Goal: Task Accomplishment & Management: Use online tool/utility

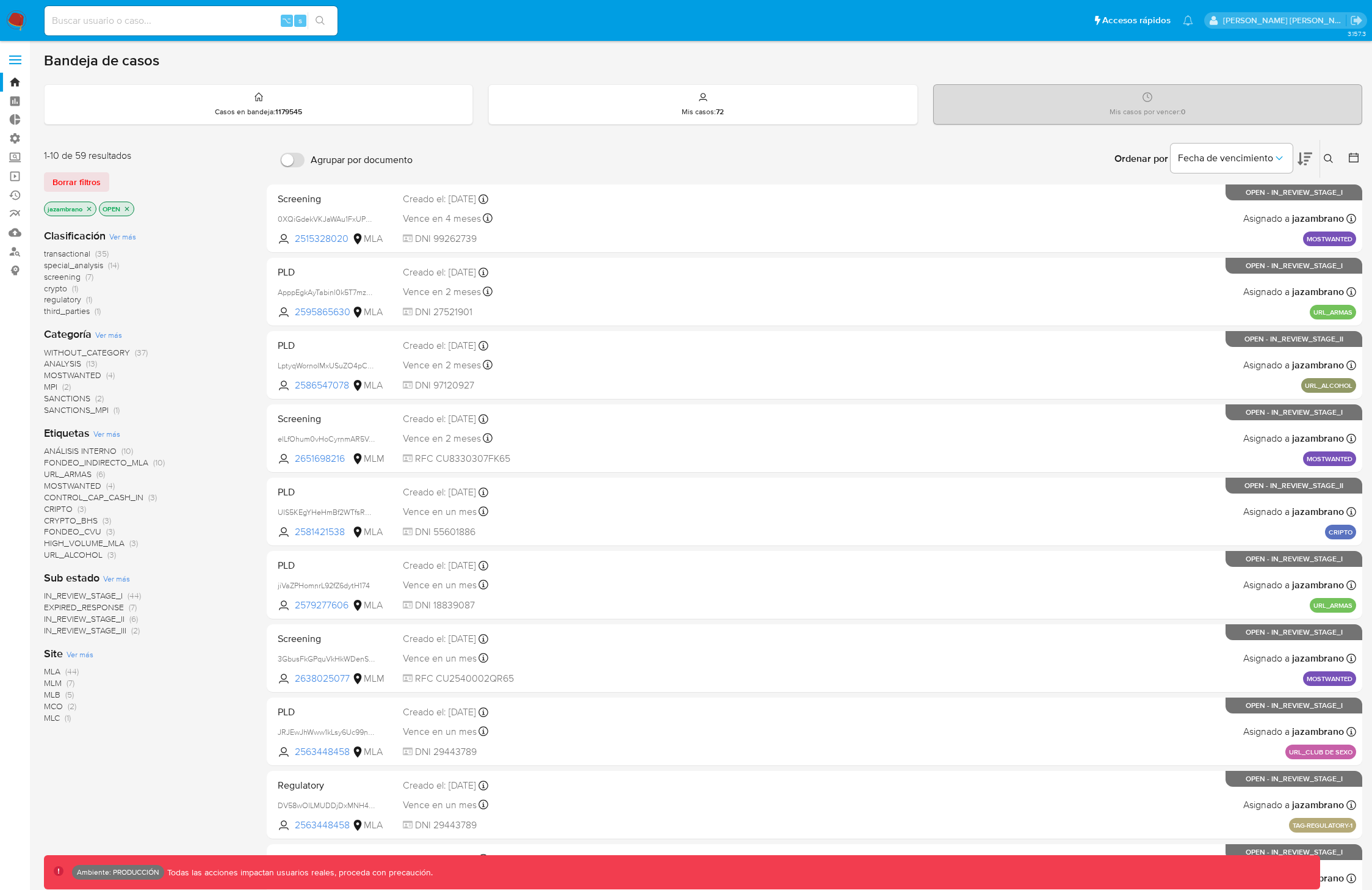
click at [17, 56] on span at bounding box center [15, 56] width 12 height 2
click at [0, 0] on input "checkbox" at bounding box center [0, 0] width 0 height 0
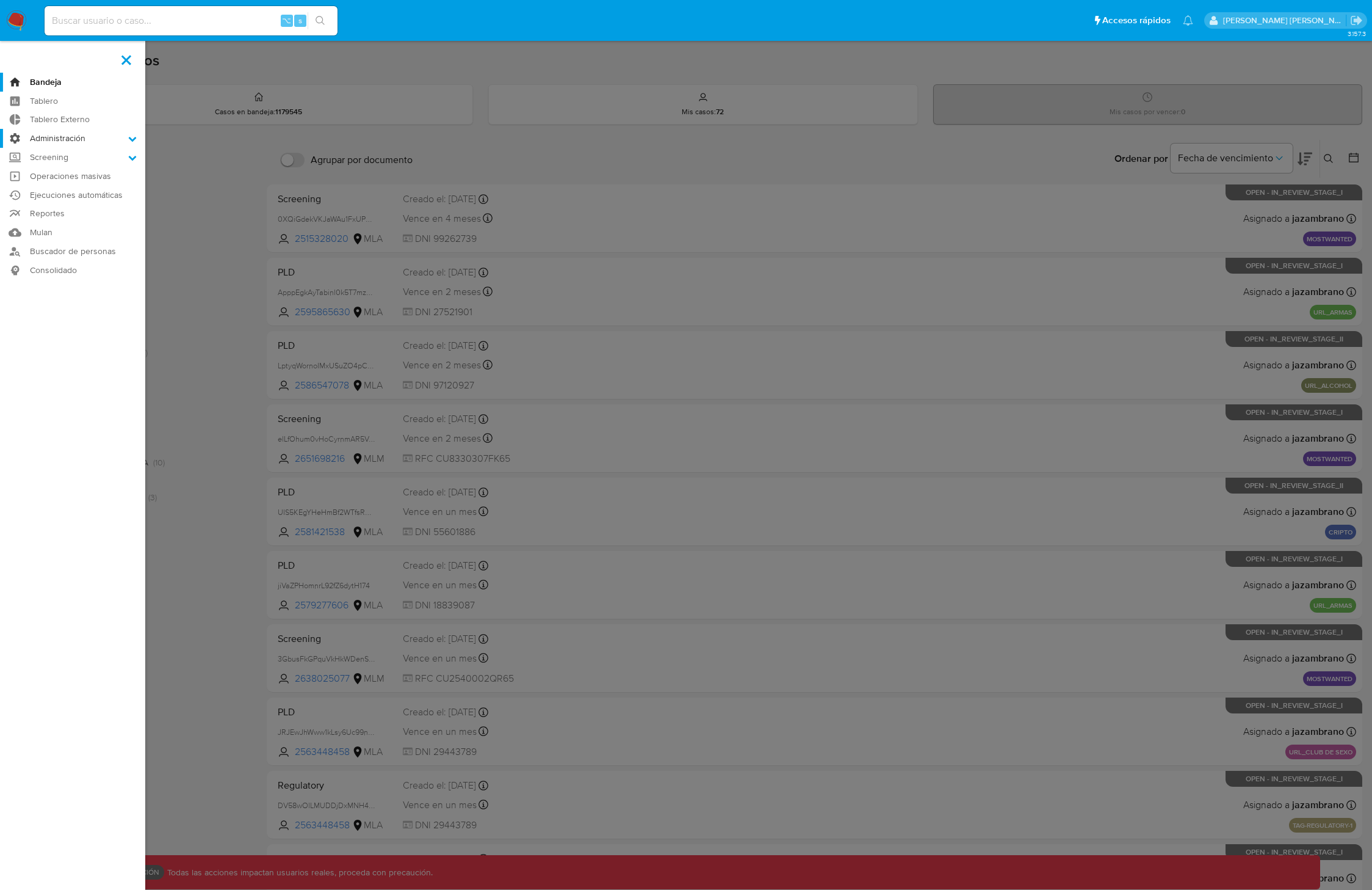
click at [59, 136] on label "Administración" at bounding box center [73, 138] width 145 height 19
click at [0, 0] on input "Administración" at bounding box center [0, 0] width 0 height 0
click at [84, 211] on link "Configuración de Casos" at bounding box center [73, 217] width 145 height 16
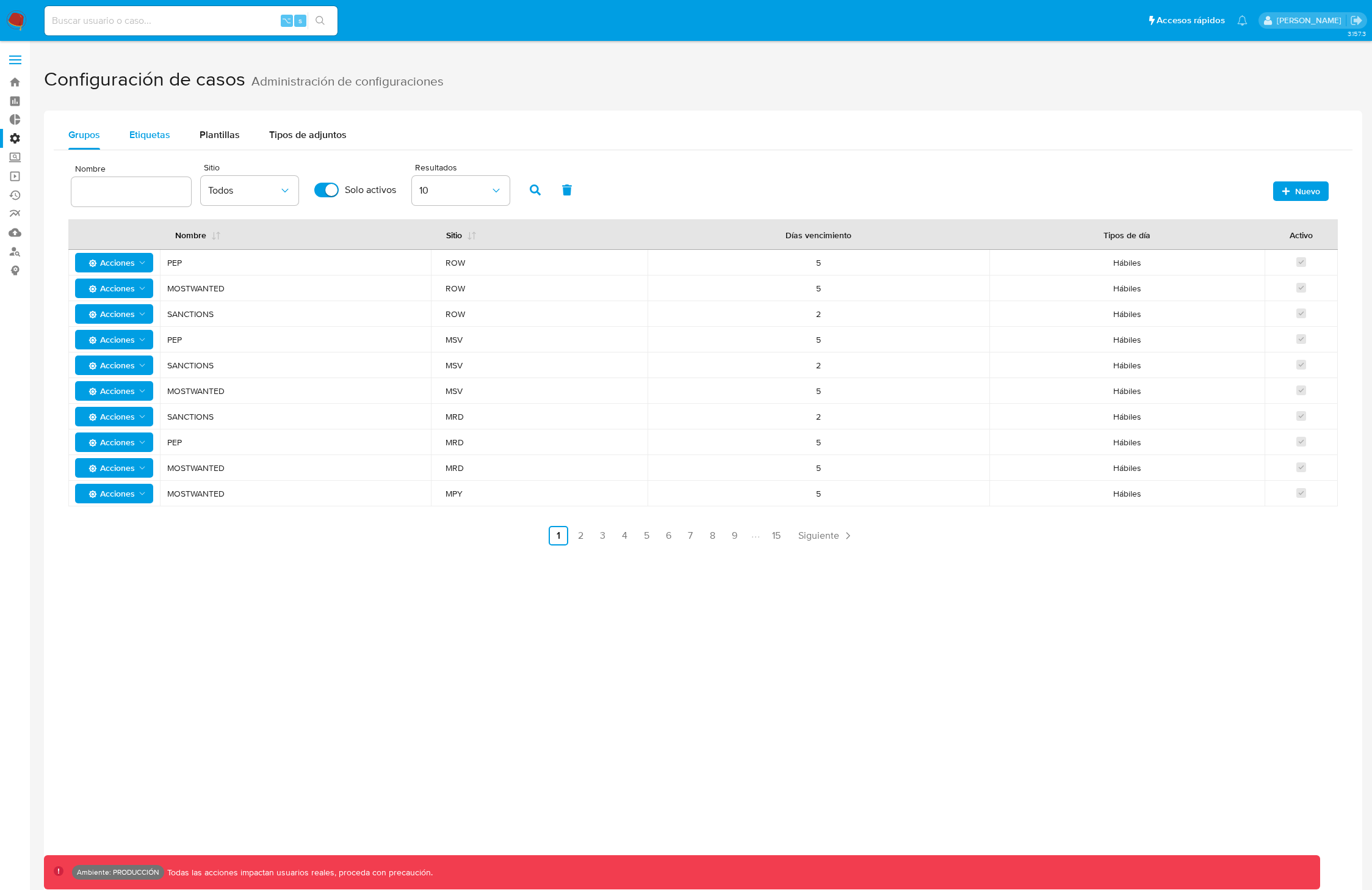
click at [166, 137] on span "Etiquetas" at bounding box center [150, 134] width 41 height 14
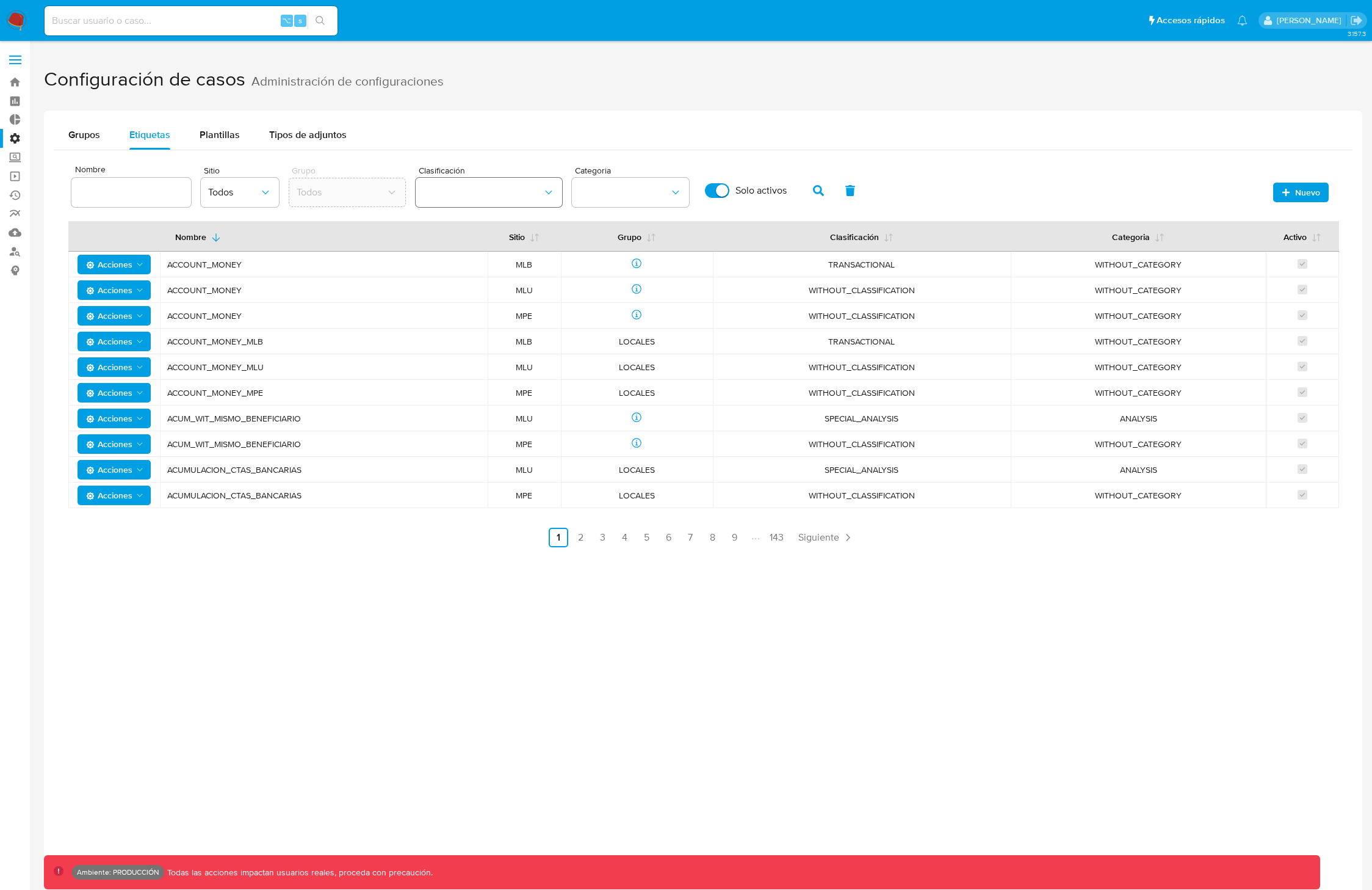
click at [462, 201] on button "classification" at bounding box center [489, 193] width 147 height 29
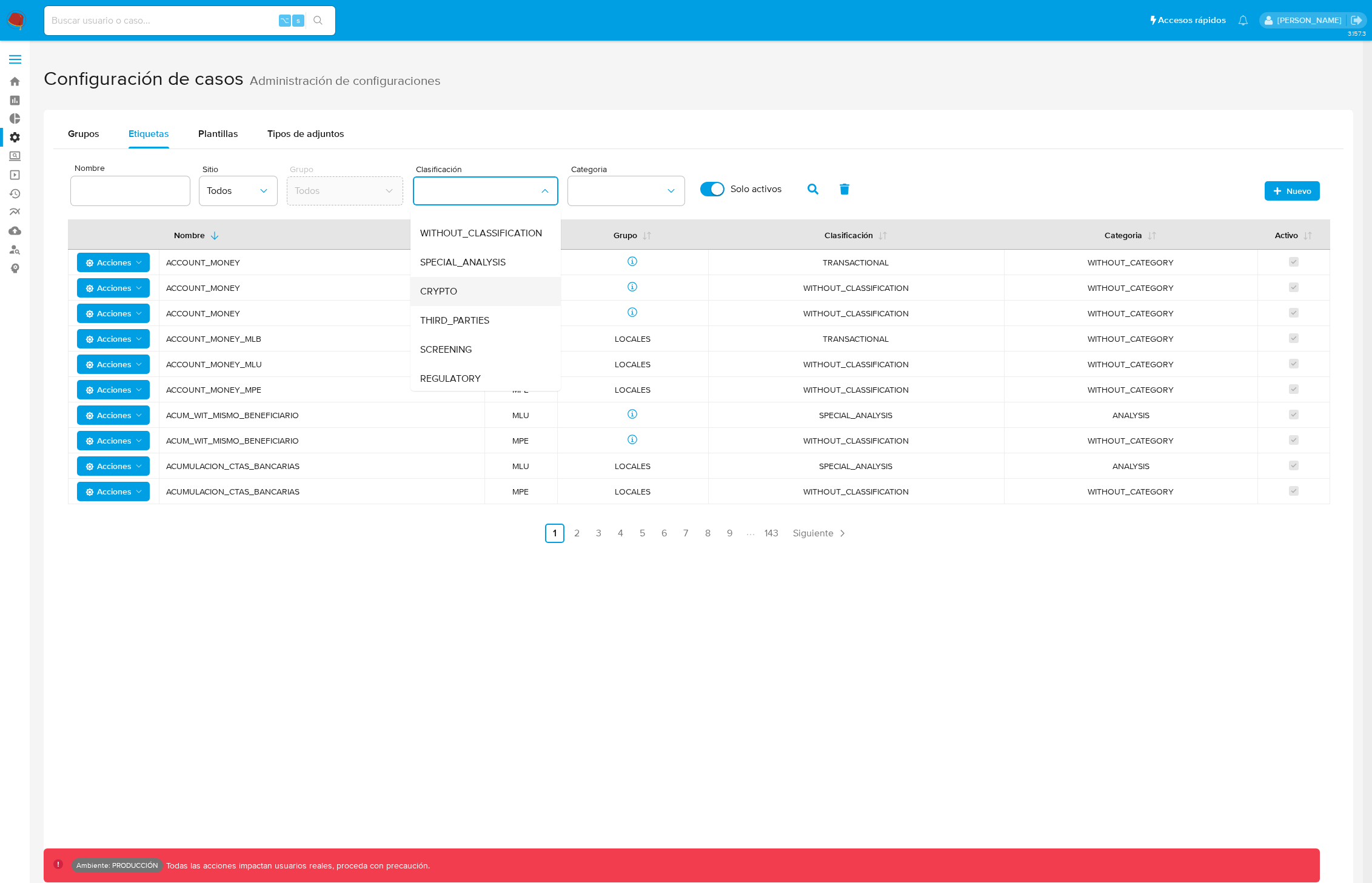
scroll to position [51, 0]
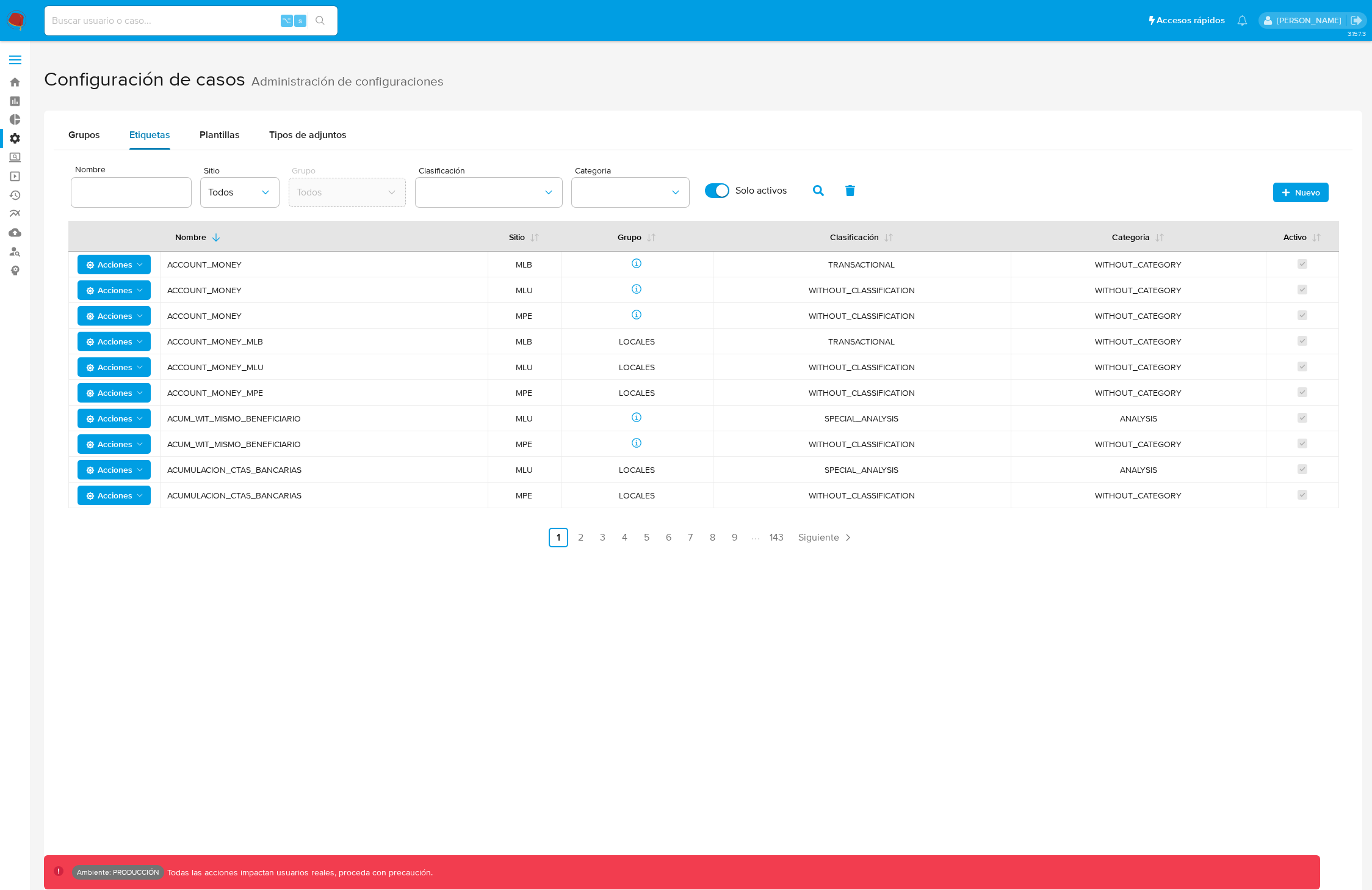
click at [164, 145] on div "Etiquetas" at bounding box center [150, 135] width 41 height 29
click at [1295, 193] on span "Nuevo" at bounding box center [1308, 193] width 25 height 20
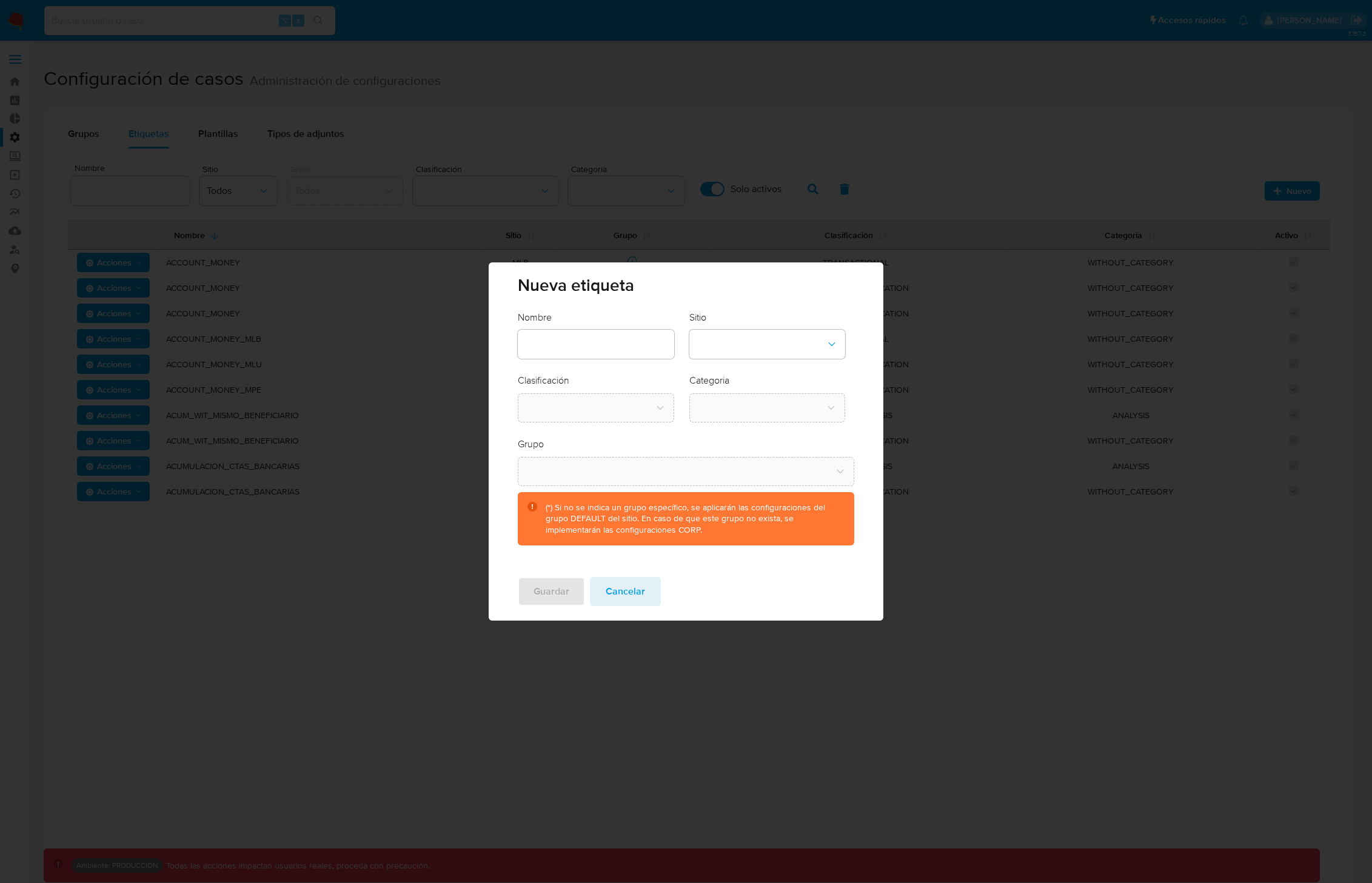
click at [653, 335] on div at bounding box center [596, 344] width 156 height 29
click at [643, 337] on input "text" at bounding box center [596, 343] width 156 height 15
type input "xxxx"
click at [747, 350] on button "site-dropdown" at bounding box center [767, 344] width 156 height 29
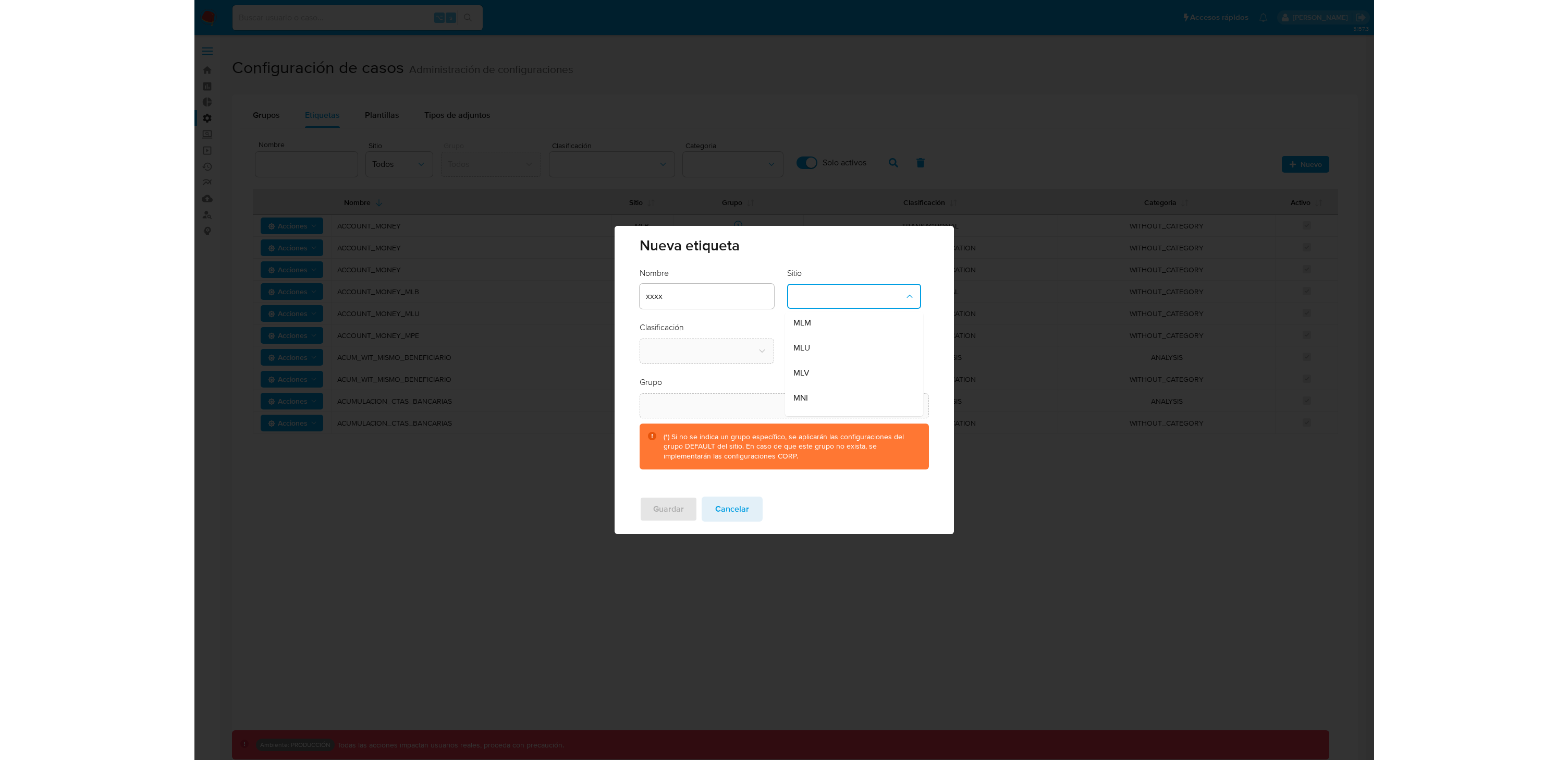
scroll to position [295, 0]
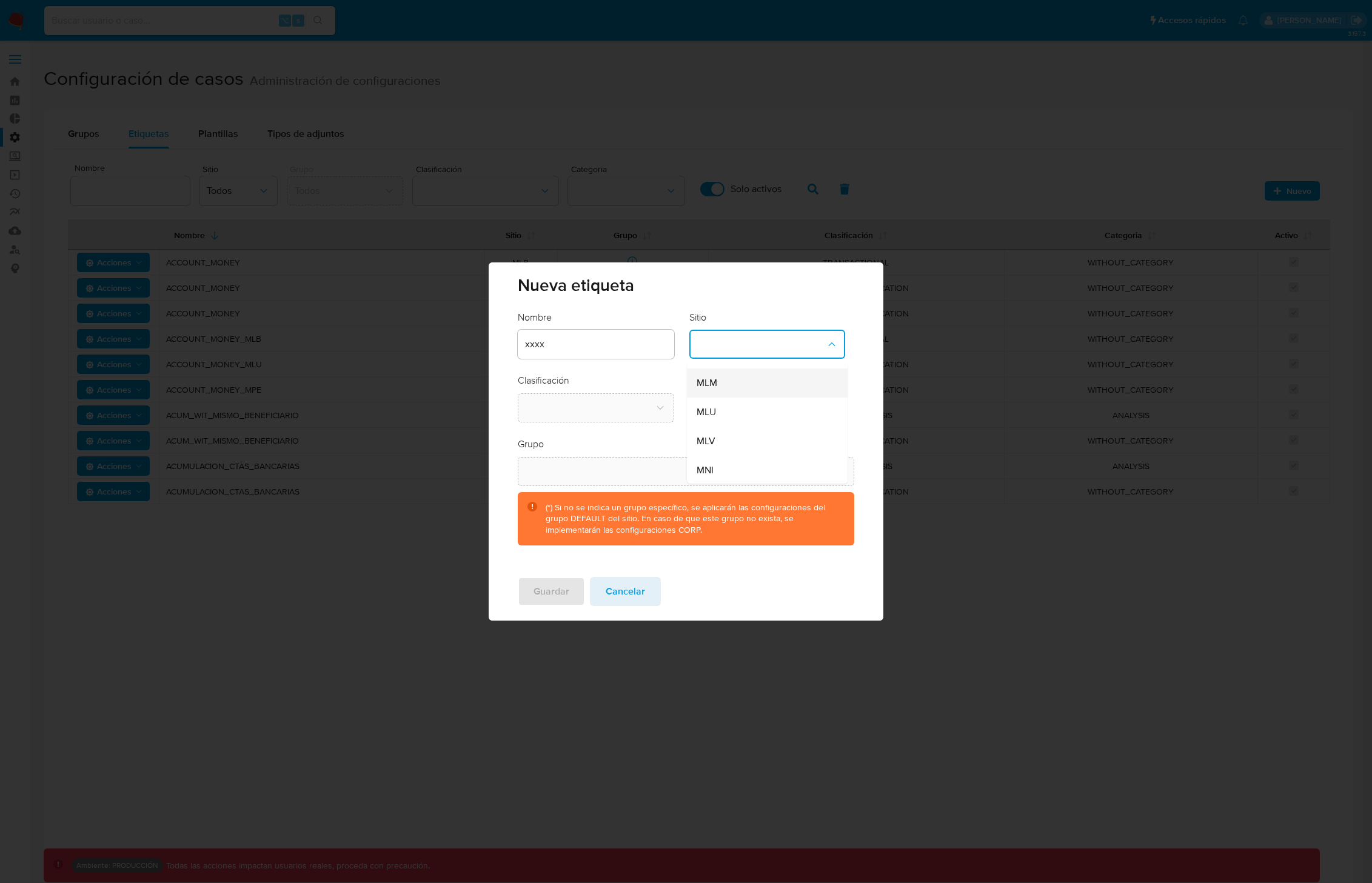
click at [723, 386] on div "MLM" at bounding box center [763, 383] width 134 height 29
click at [636, 414] on button "classification-dropdown" at bounding box center [596, 407] width 156 height 29
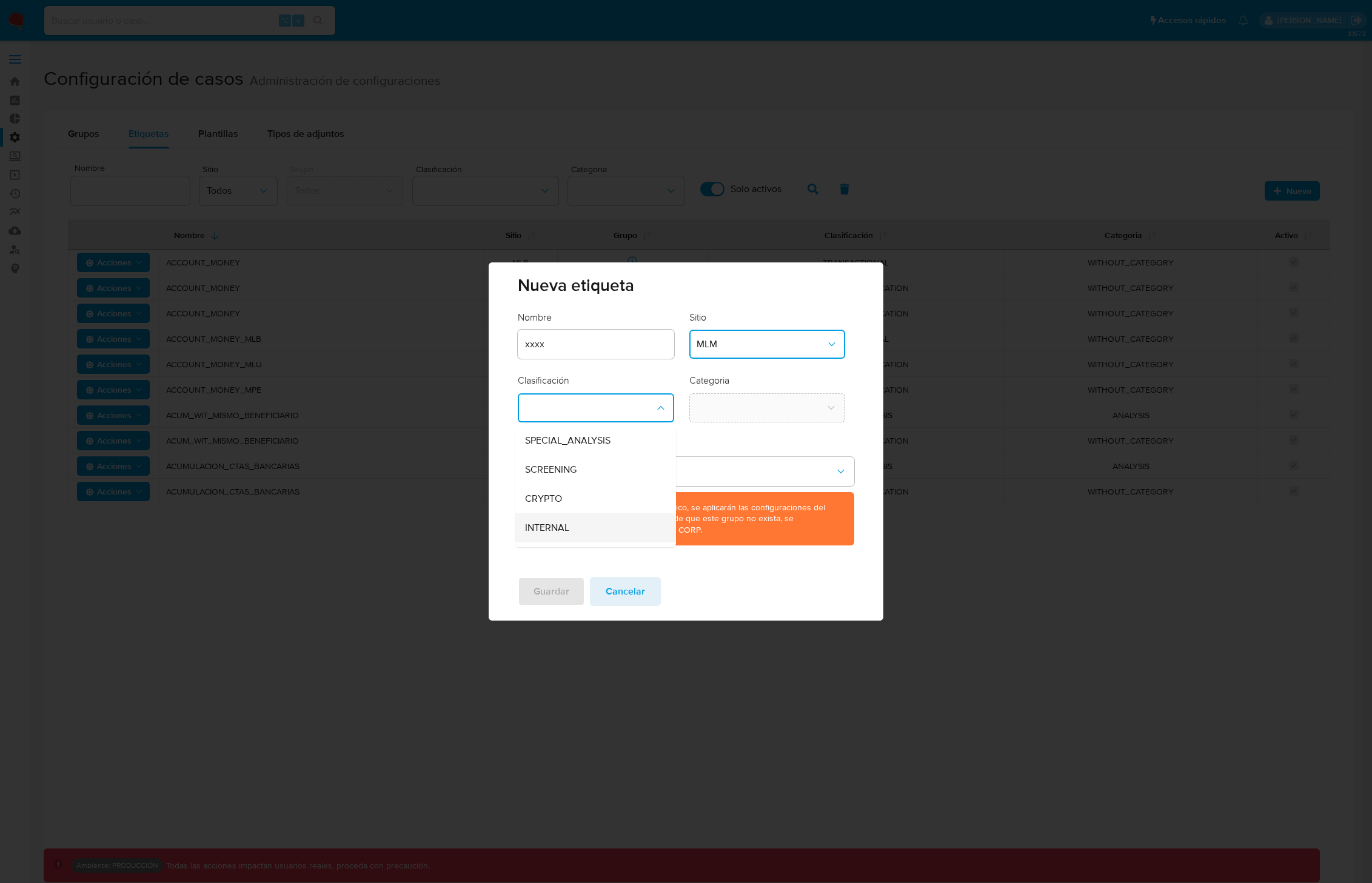
click at [554, 532] on span "INTERNAL" at bounding box center [547, 527] width 45 height 12
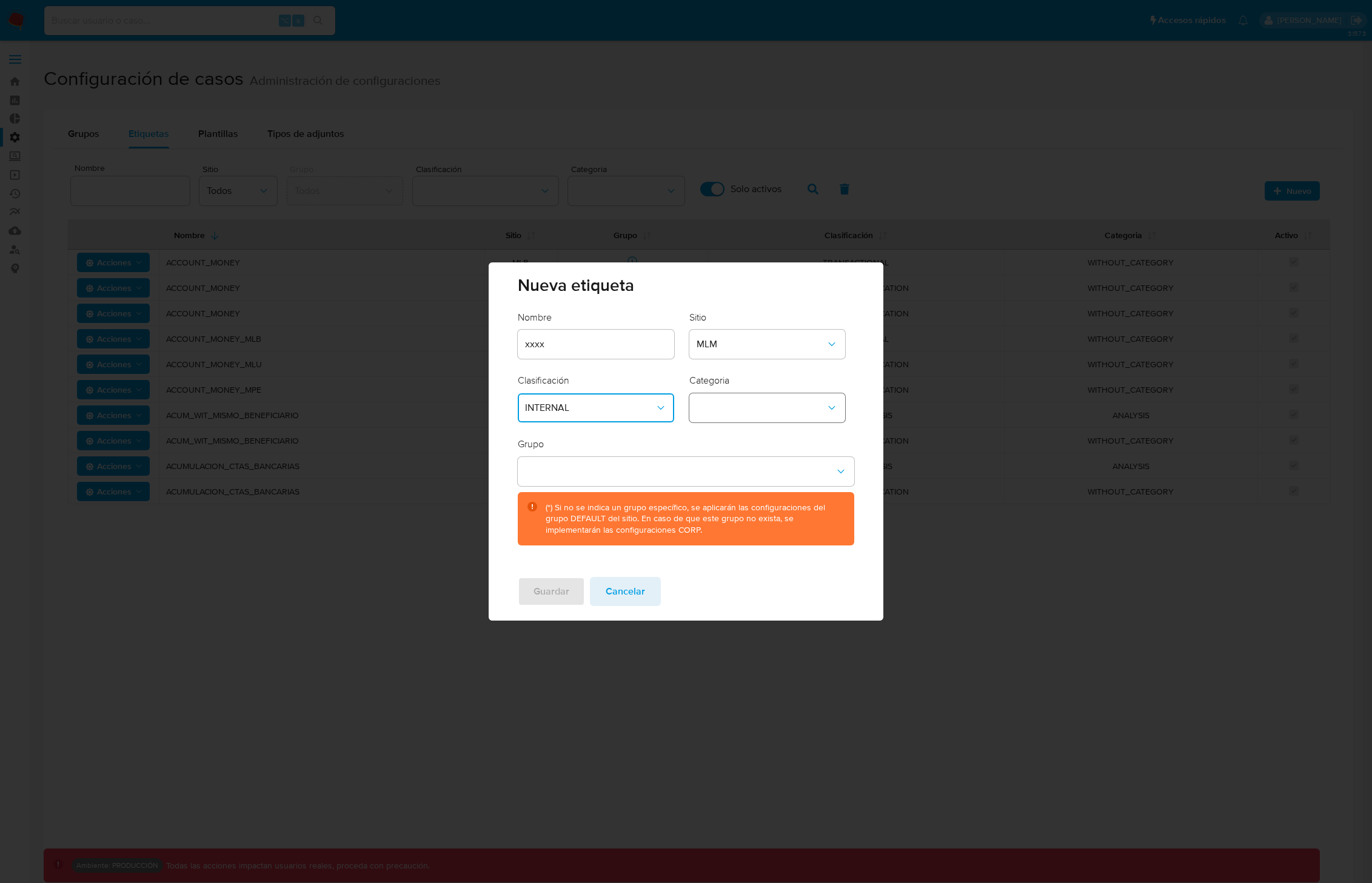
click at [760, 406] on button "category-dropdown" at bounding box center [767, 407] width 156 height 29
click at [742, 451] on div "WITHOUT_CATEGORY" at bounding box center [763, 441] width 134 height 29
click at [723, 463] on button "group-dropdown" at bounding box center [686, 471] width 336 height 29
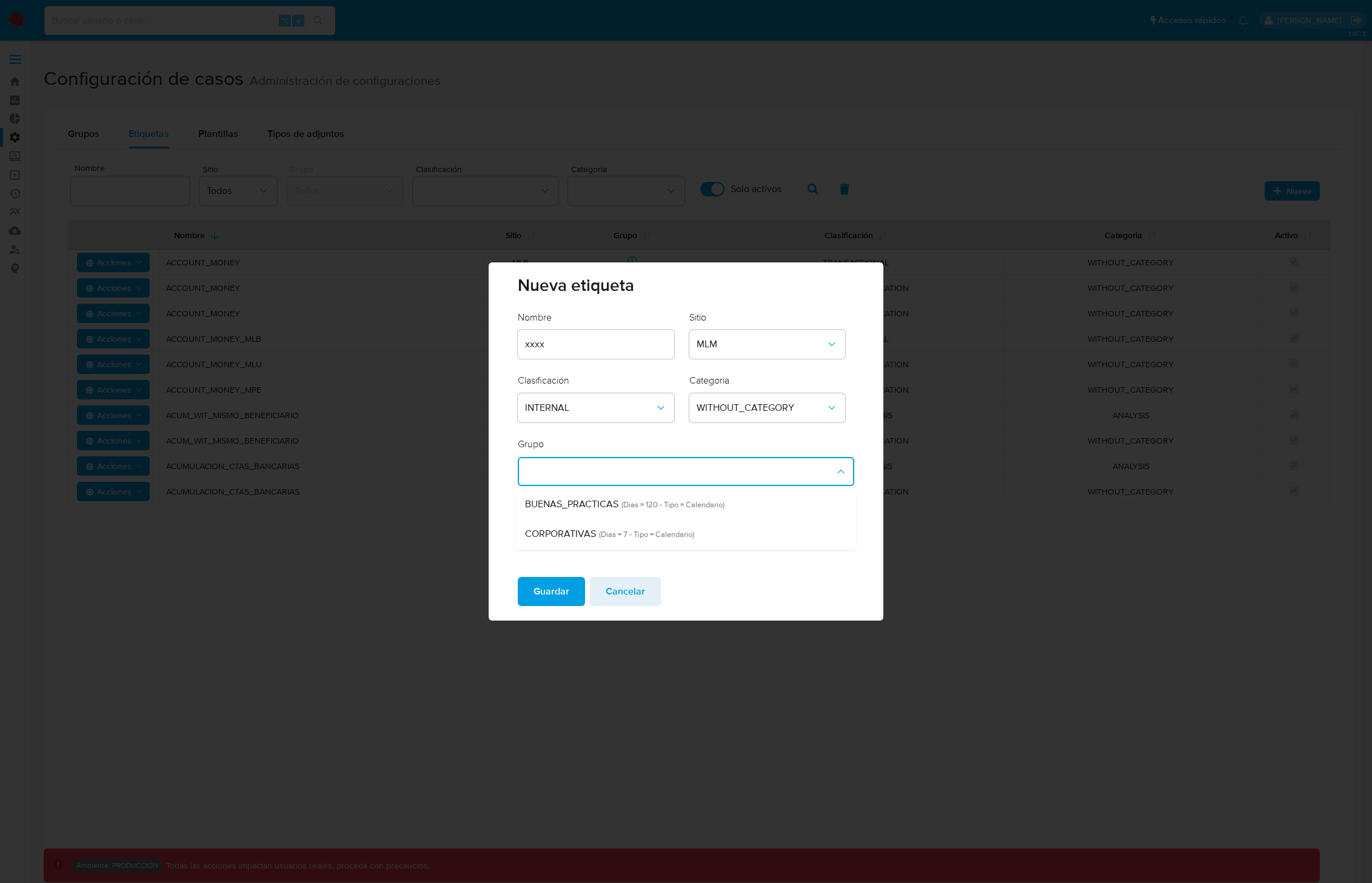
click at [648, 443] on div "Grupo BUENAS_PRACTICAS (Dias = 120 - Tipo = Calendario) CORPORATIVAS (Dias = 7 …" at bounding box center [686, 491] width 336 height 108
